Goal: Find specific page/section: Find specific page/section

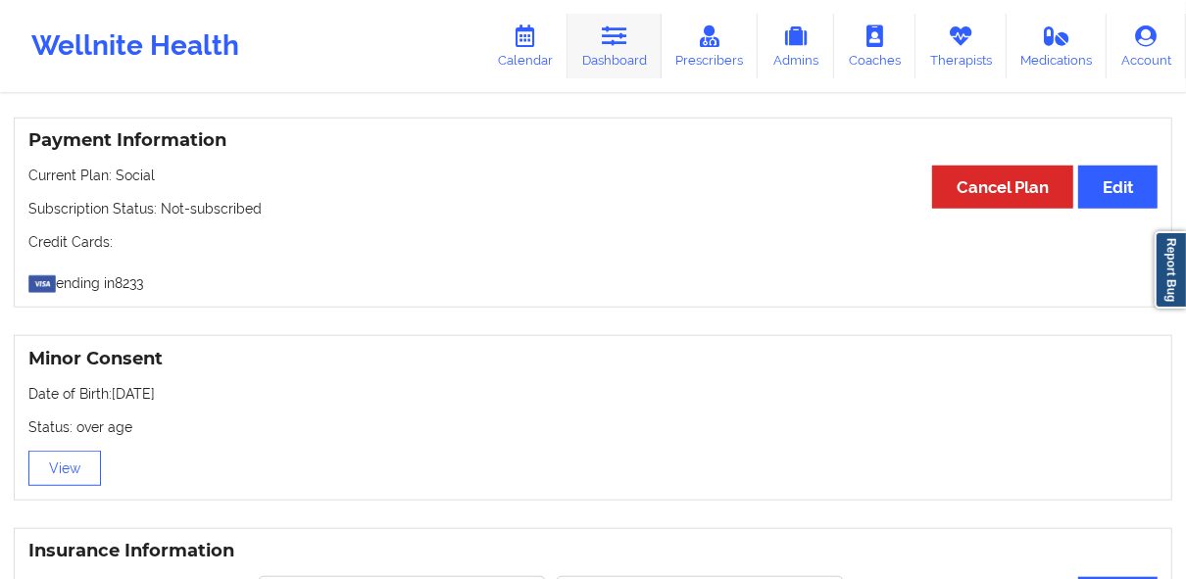
click at [592, 47] on link "Dashboard" at bounding box center [615, 46] width 94 height 65
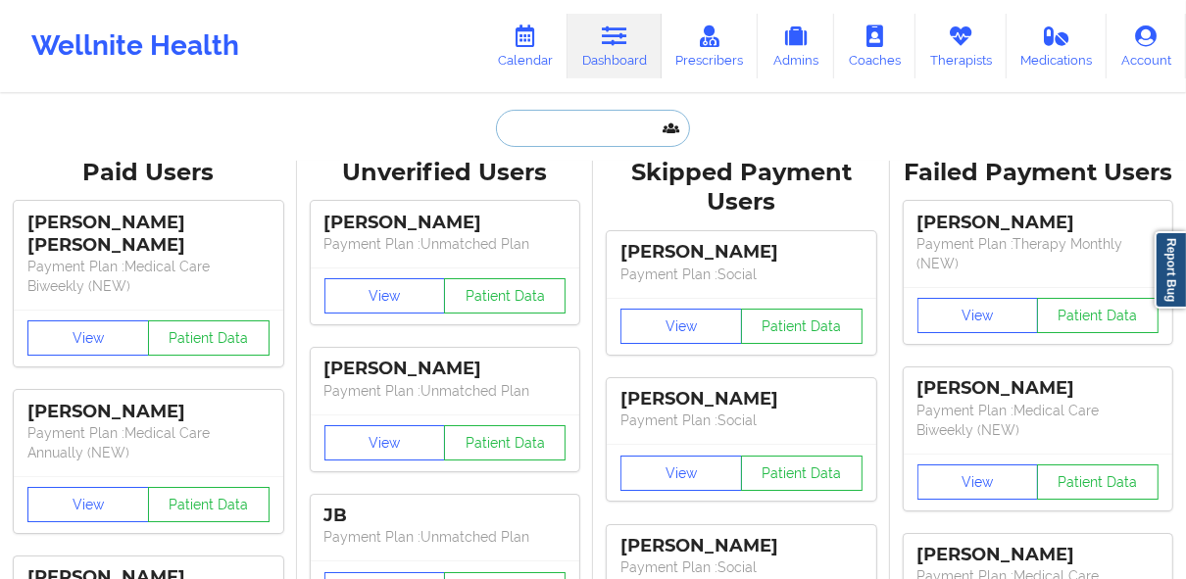
click at [552, 129] on input "text" at bounding box center [593, 128] width 194 height 37
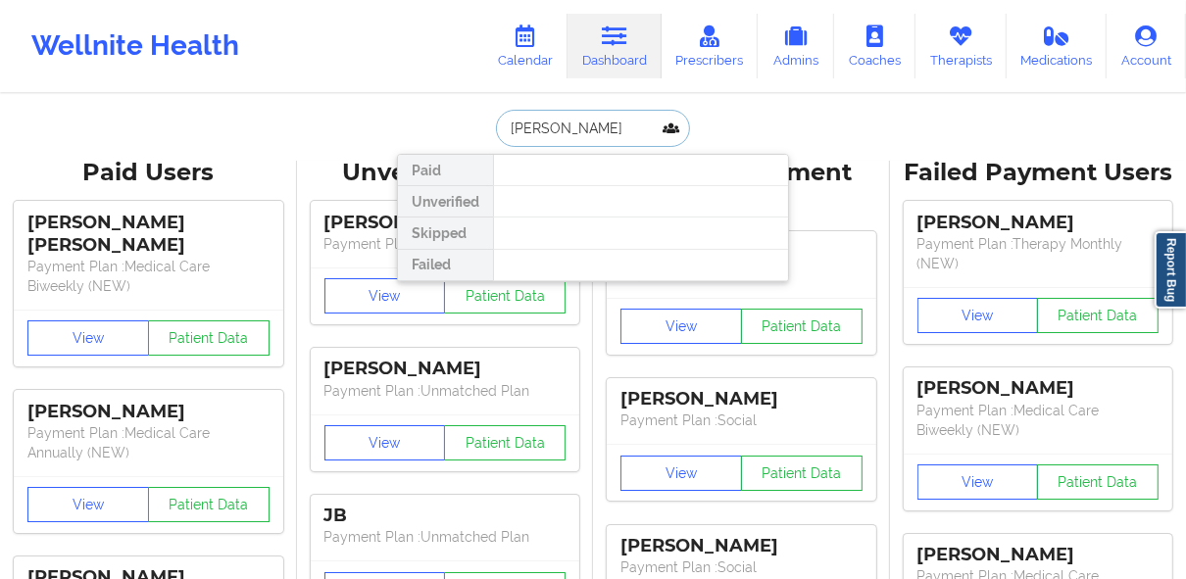
drag, startPoint x: 505, startPoint y: 127, endPoint x: 539, endPoint y: 133, distance: 34.8
drag, startPoint x: 623, startPoint y: 131, endPoint x: 555, endPoint y: 140, distance: 69.2
click at [555, 140] on input "[PERSON_NAME]" at bounding box center [593, 128] width 194 height 37
type input "[PERSON_NAME]"
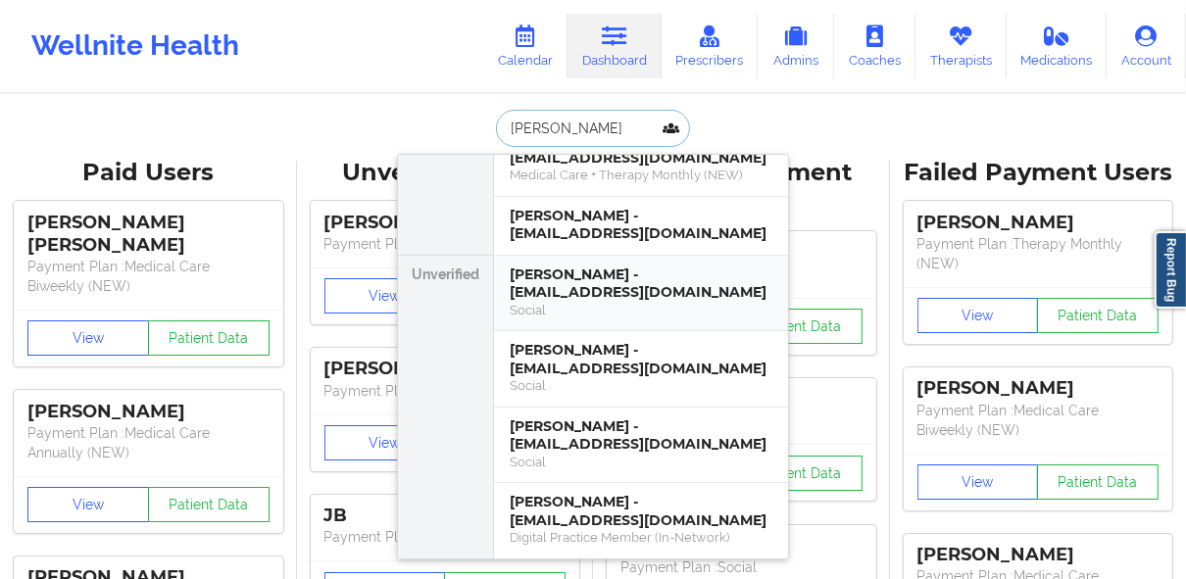
scroll to position [78, 0]
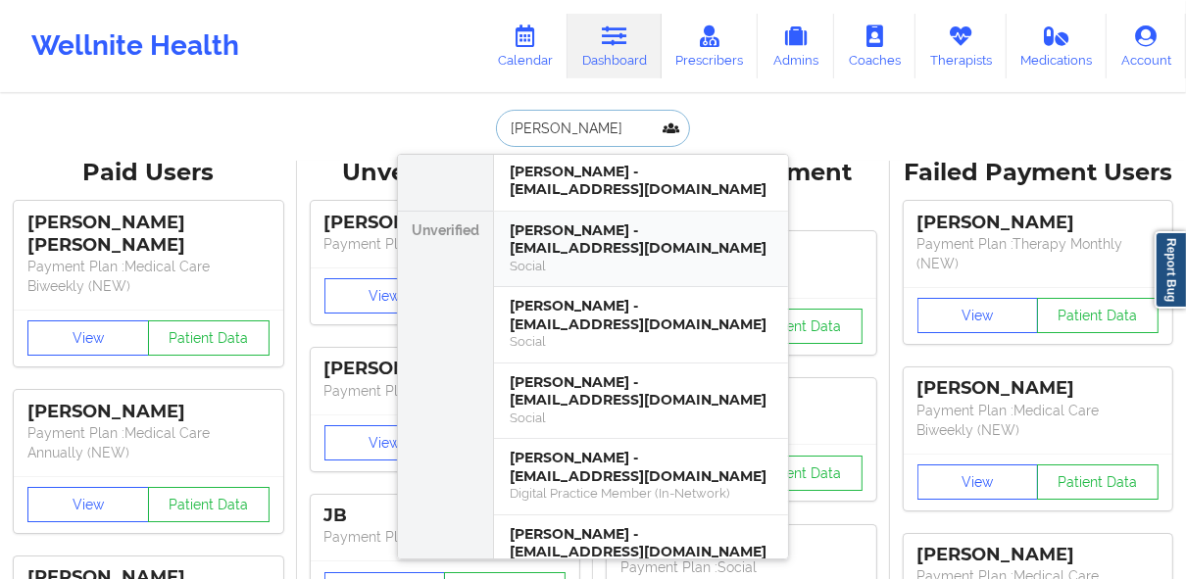
click at [584, 268] on div "Social" at bounding box center [641, 266] width 263 height 17
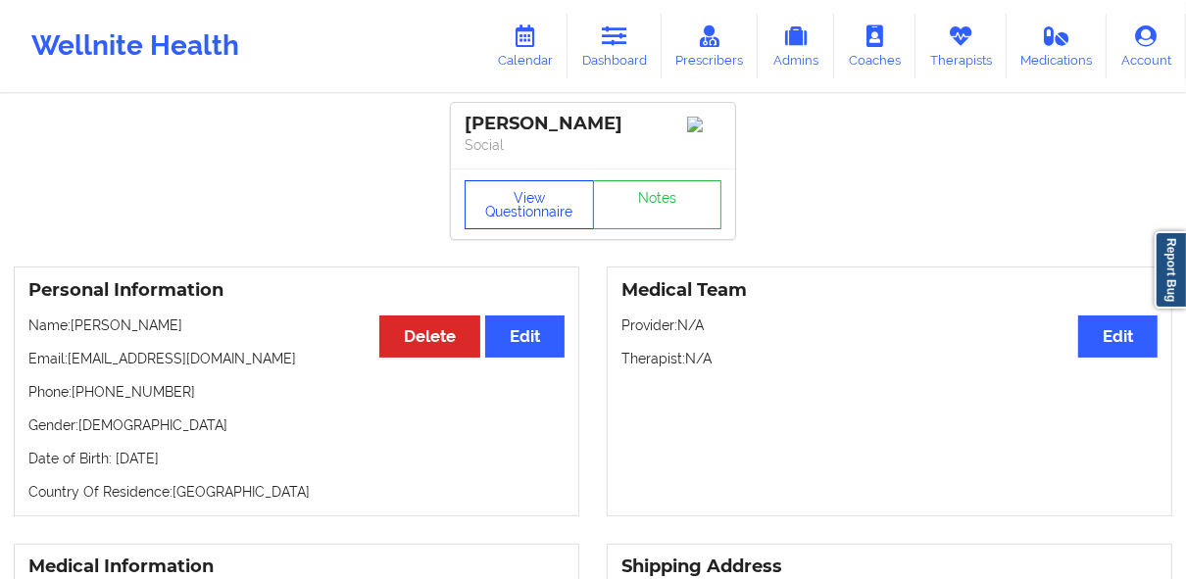
click at [518, 219] on button "View Questionnaire" at bounding box center [529, 204] width 129 height 49
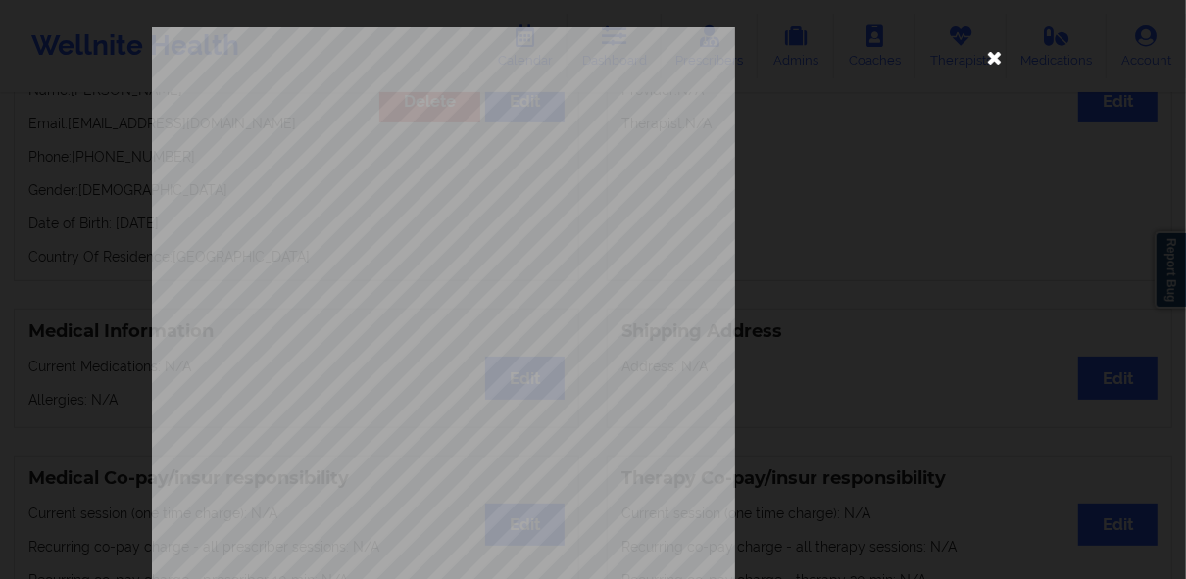
click at [592, 57] on icon at bounding box center [994, 56] width 31 height 31
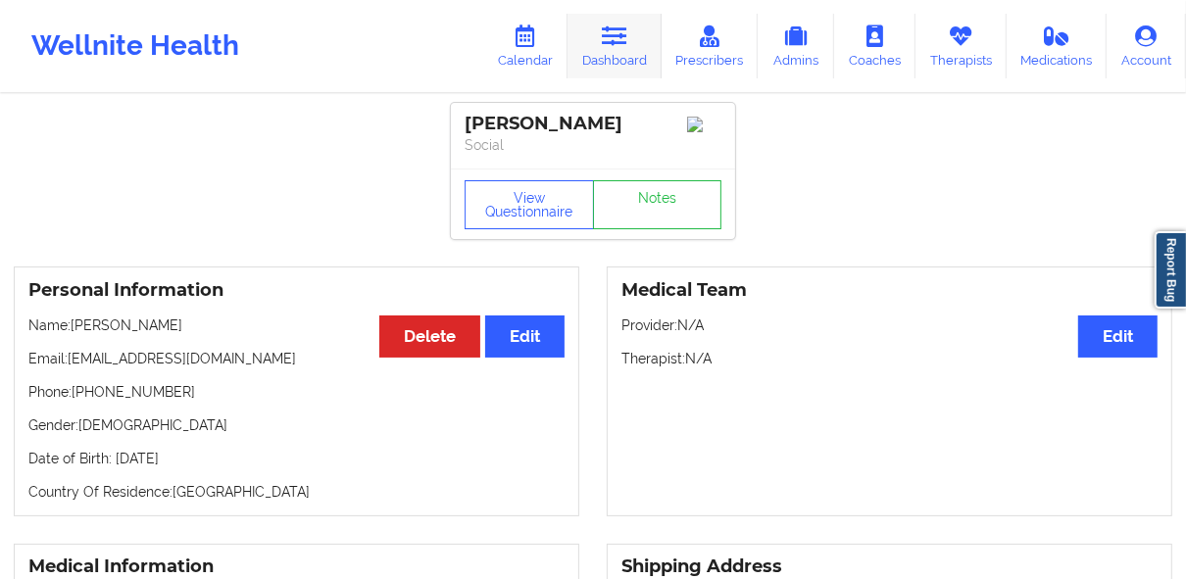
click at [592, 51] on link "Dashboard" at bounding box center [615, 46] width 94 height 65
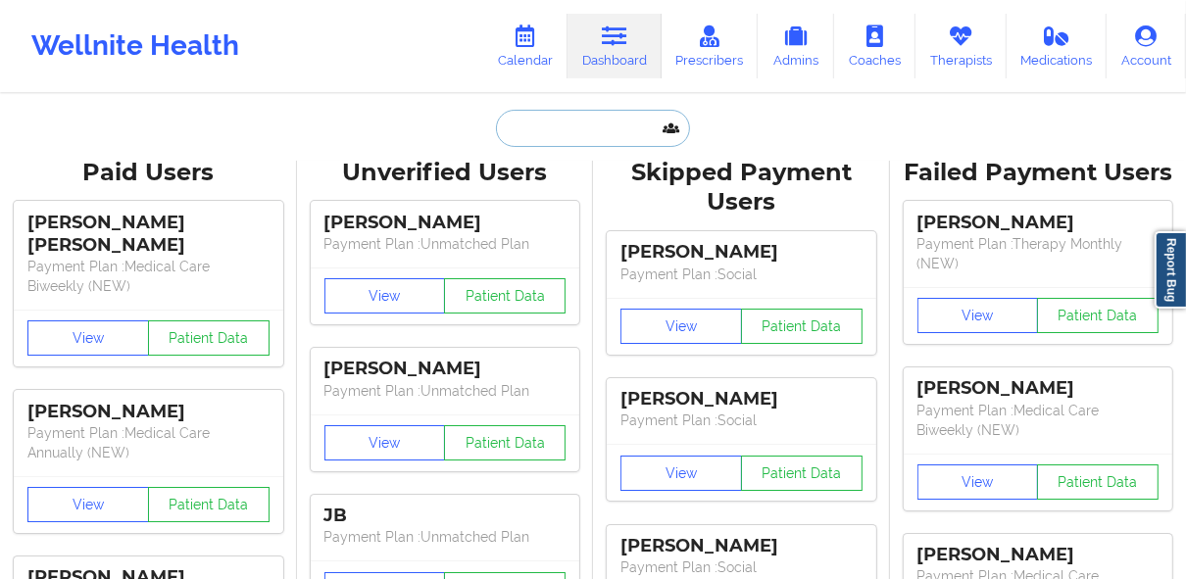
click at [565, 127] on input "text" at bounding box center [593, 128] width 194 height 37
paste input "[PERSON_NAME]"
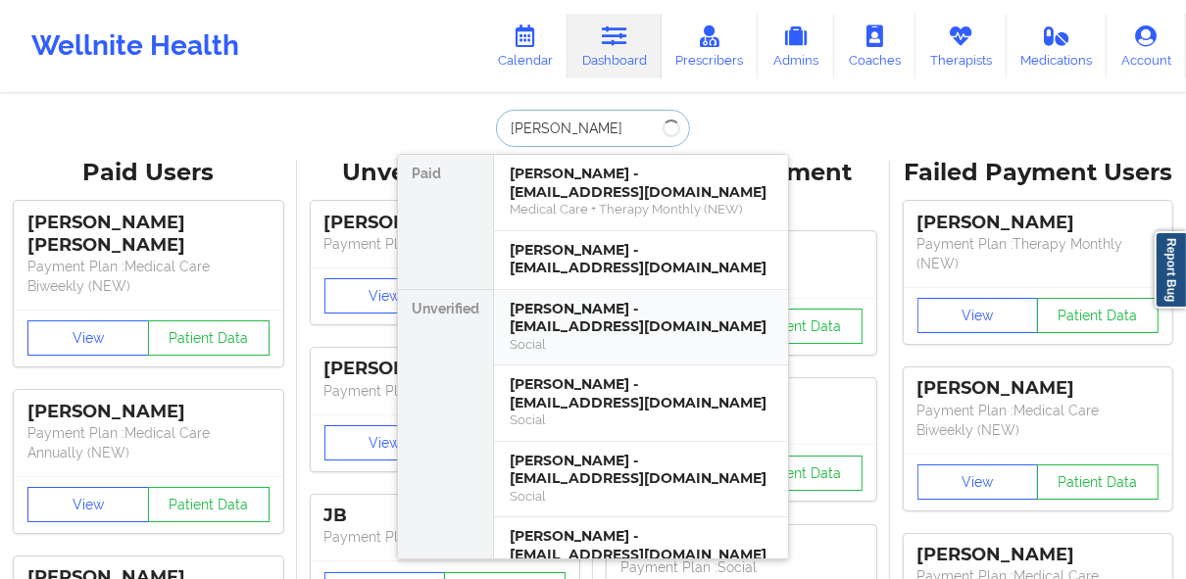
paste input "[PERSON_NAME]"
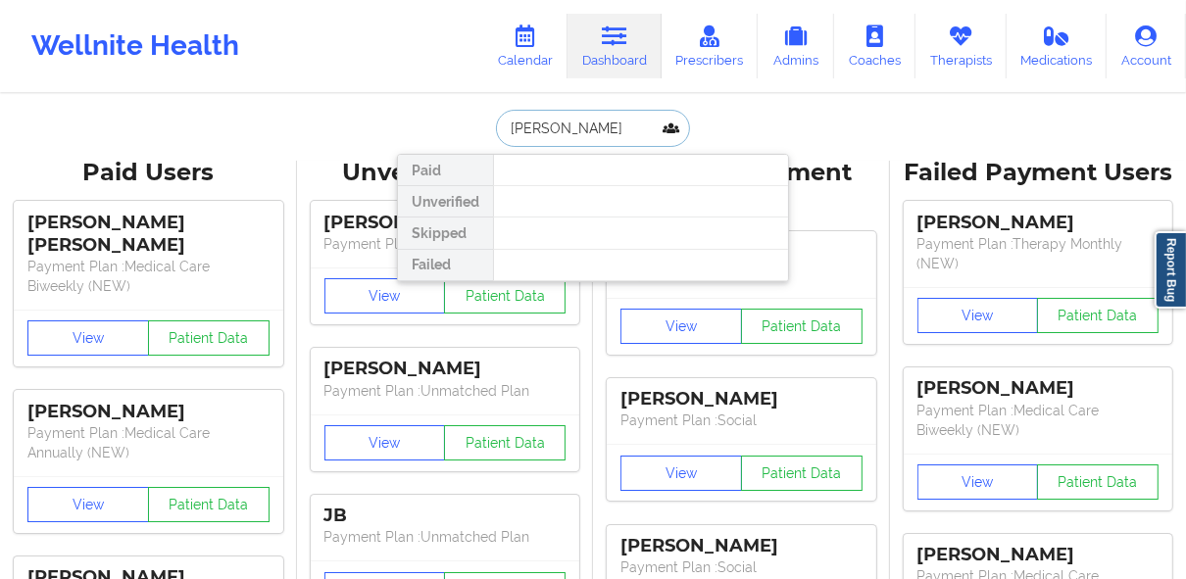
type input "[PERSON_NAME]"
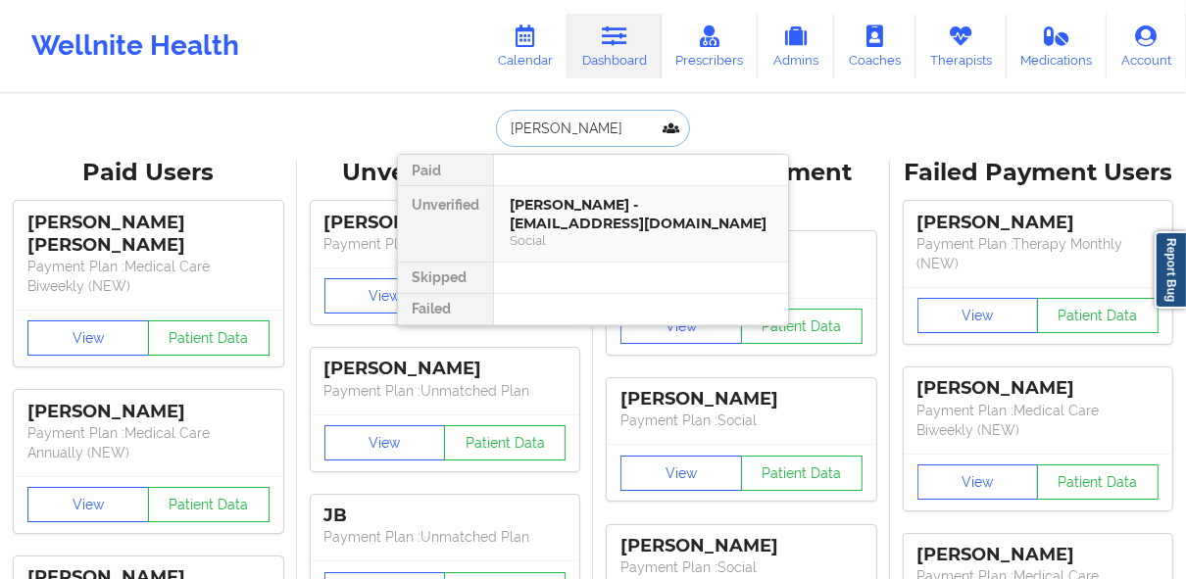
click at [592, 200] on div "[PERSON_NAME] - [EMAIL_ADDRESS][DOMAIN_NAME]" at bounding box center [641, 214] width 263 height 36
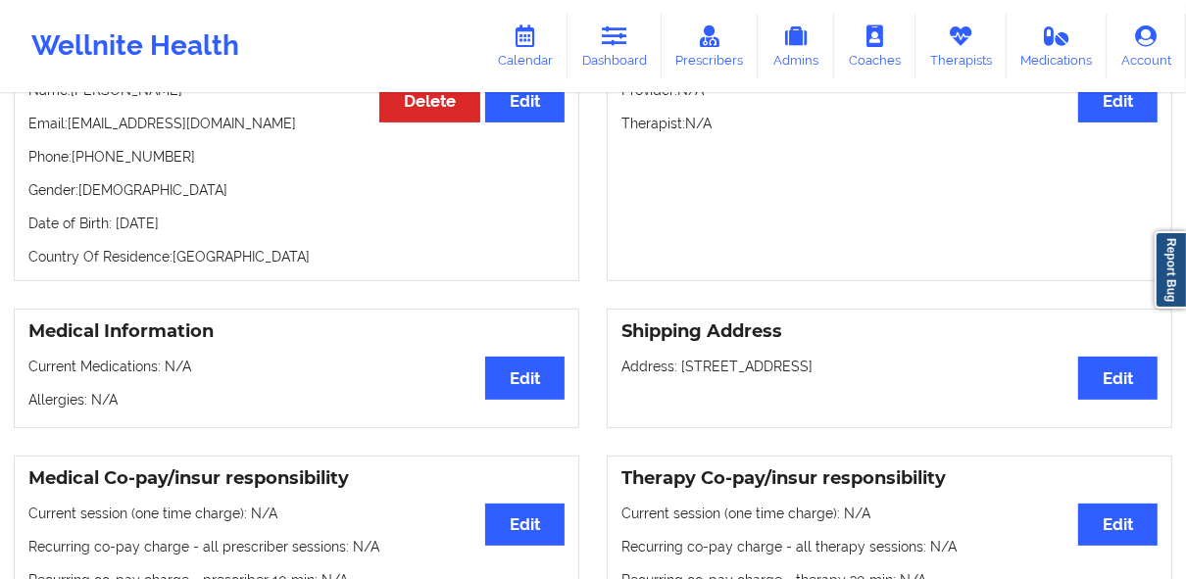
scroll to position [235, 0]
